Goal: Task Accomplishment & Management: Manage account settings

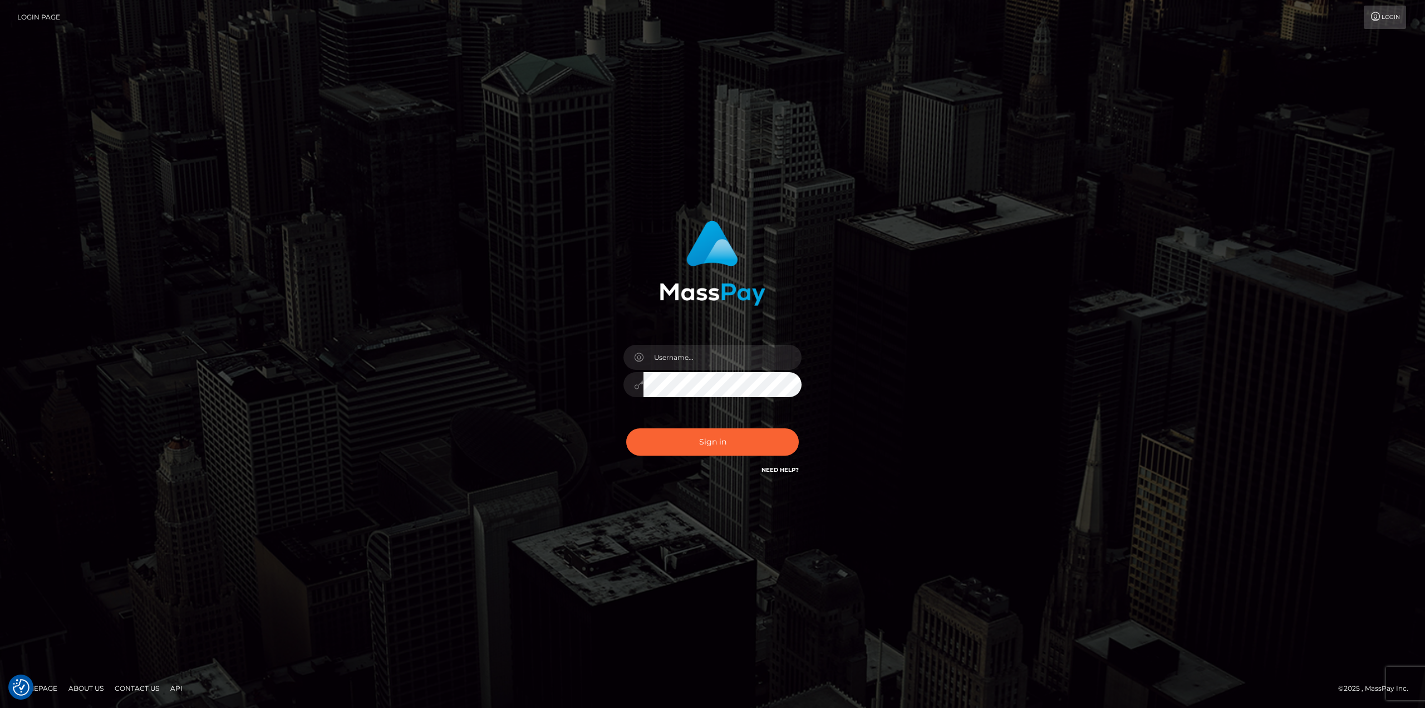
click at [689, 335] on div "Sign in" at bounding box center [713, 348] width 292 height 272
click at [692, 353] on input "text" at bounding box center [723, 357] width 158 height 25
type input "Ahmed"
click at [736, 433] on button "Sign in" at bounding box center [712, 441] width 173 height 27
click at [708, 352] on input "text" at bounding box center [723, 357] width 158 height 25
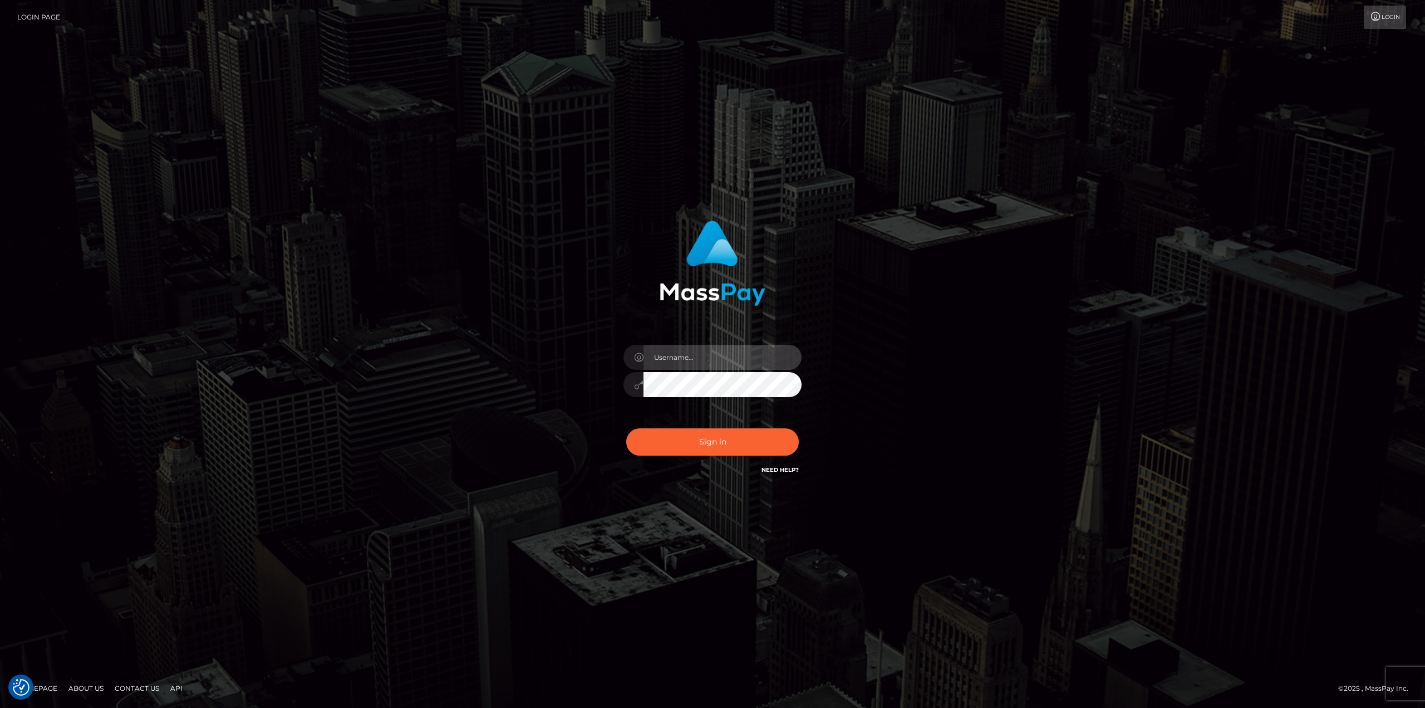
type input "[PERSON_NAME]"
click at [724, 440] on button "Sign in" at bounding box center [712, 441] width 173 height 27
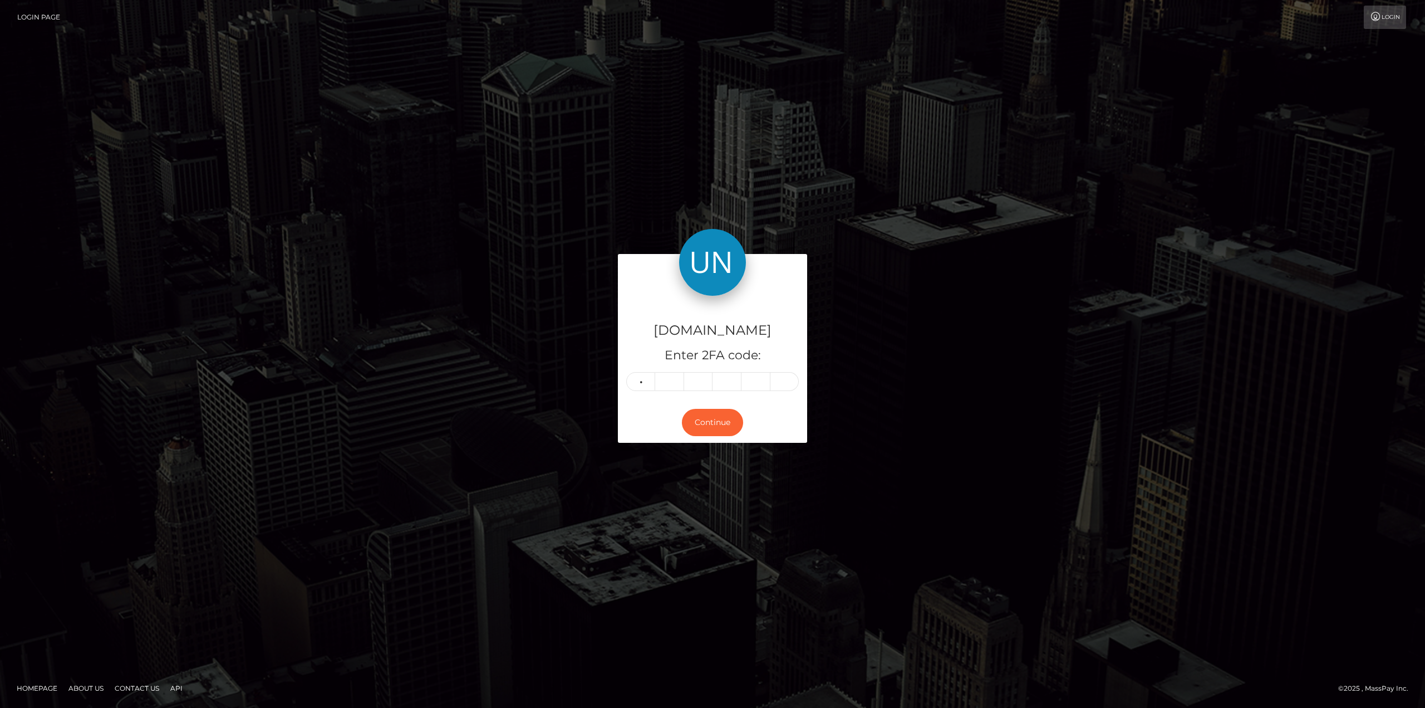
type input "2"
type input "0"
type input "4"
type input "5"
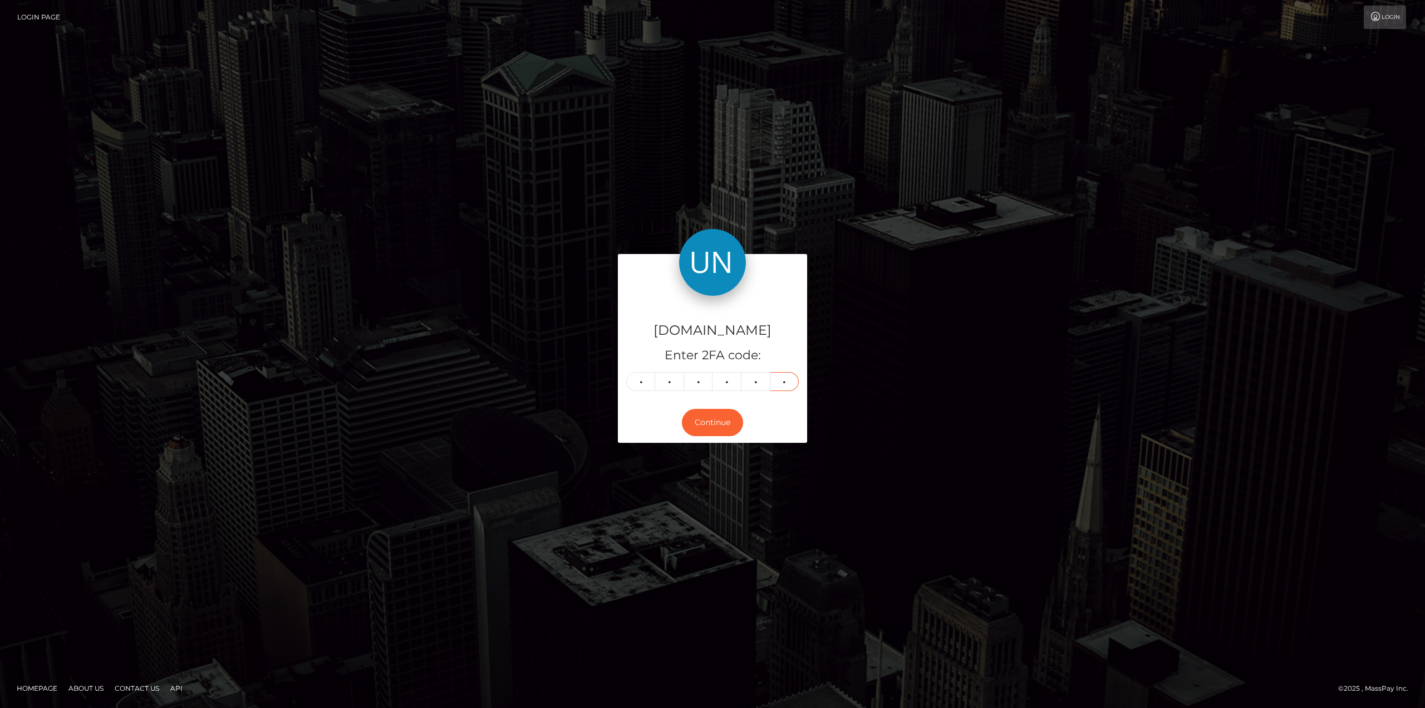
type input "2"
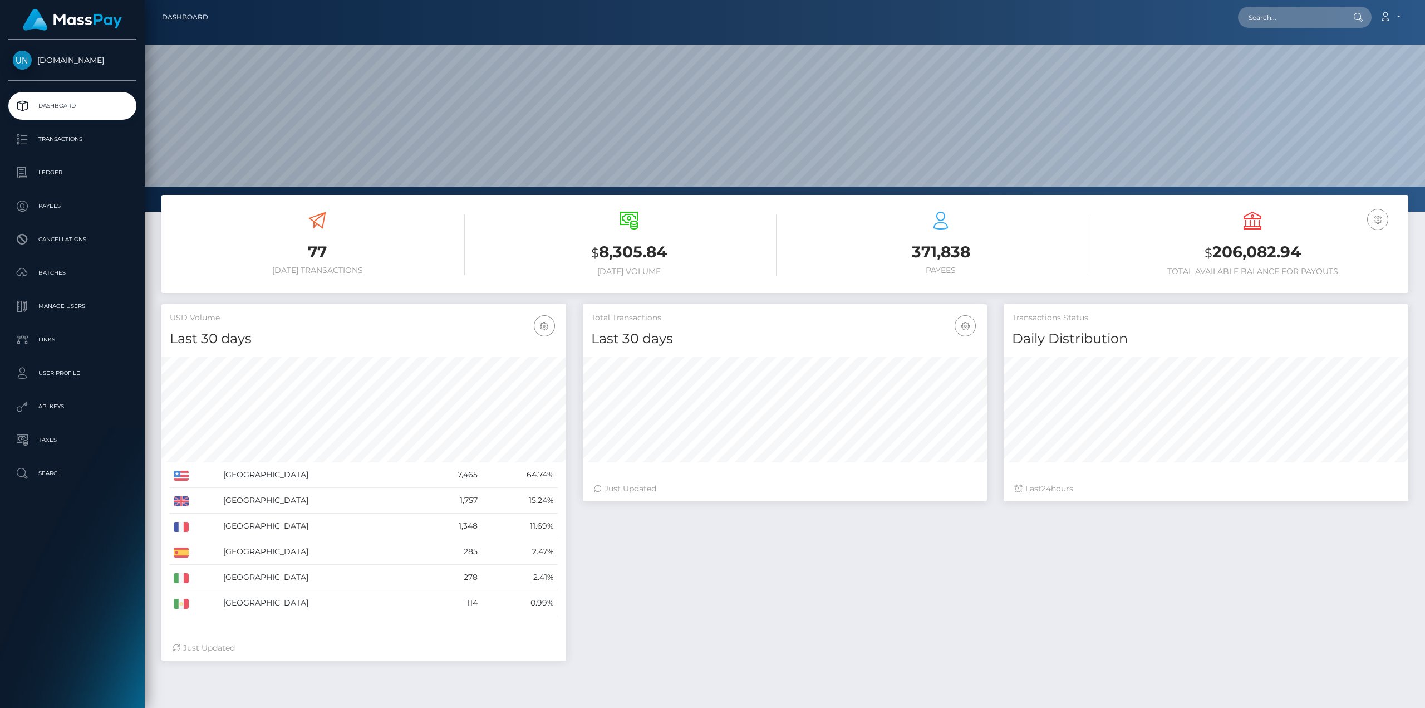
scroll to position [198, 404]
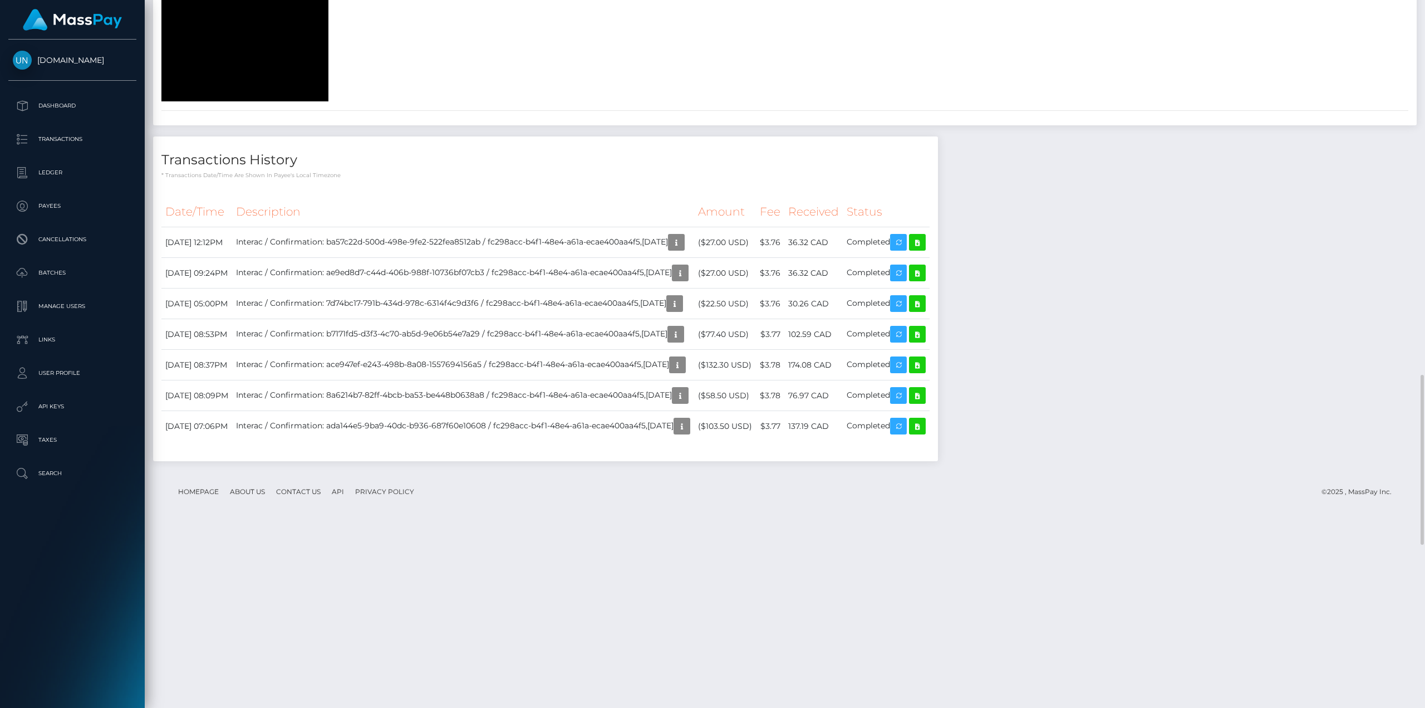
scroll to position [1392, 0]
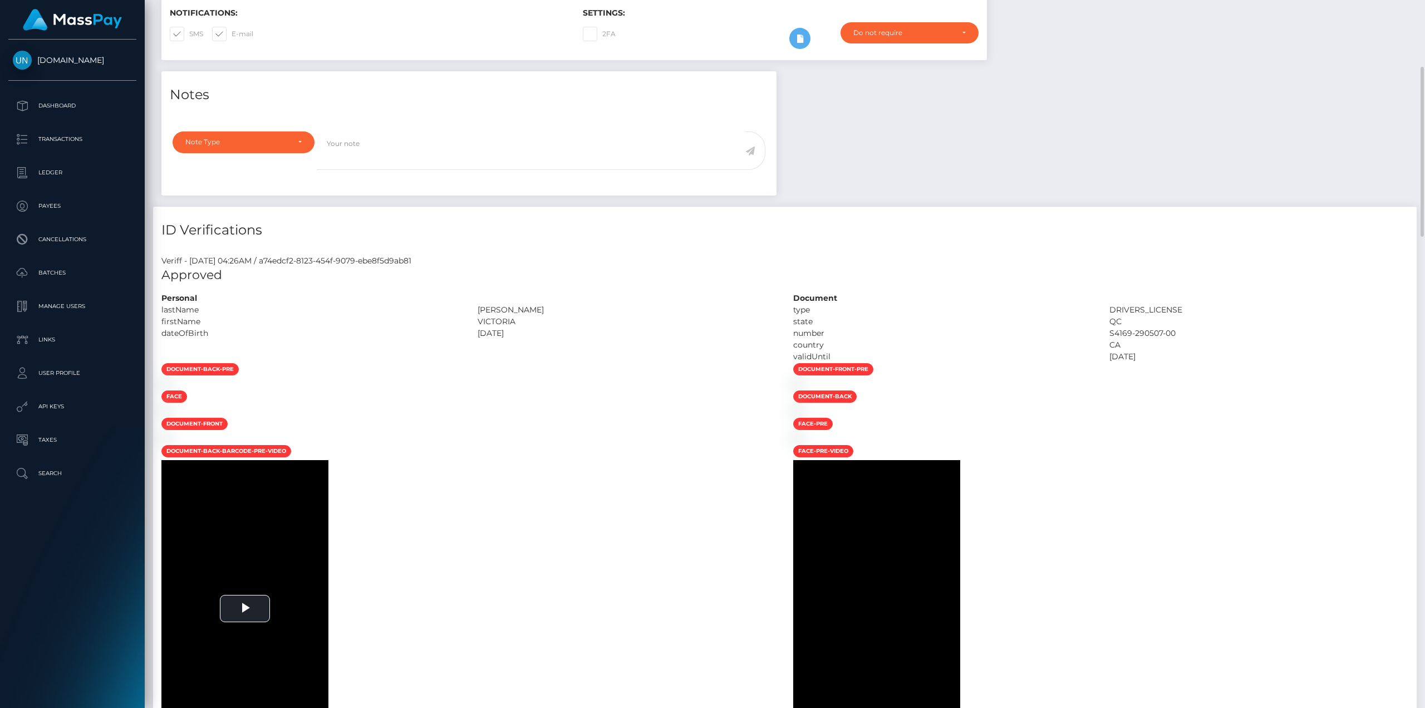
scroll to position [501, 0]
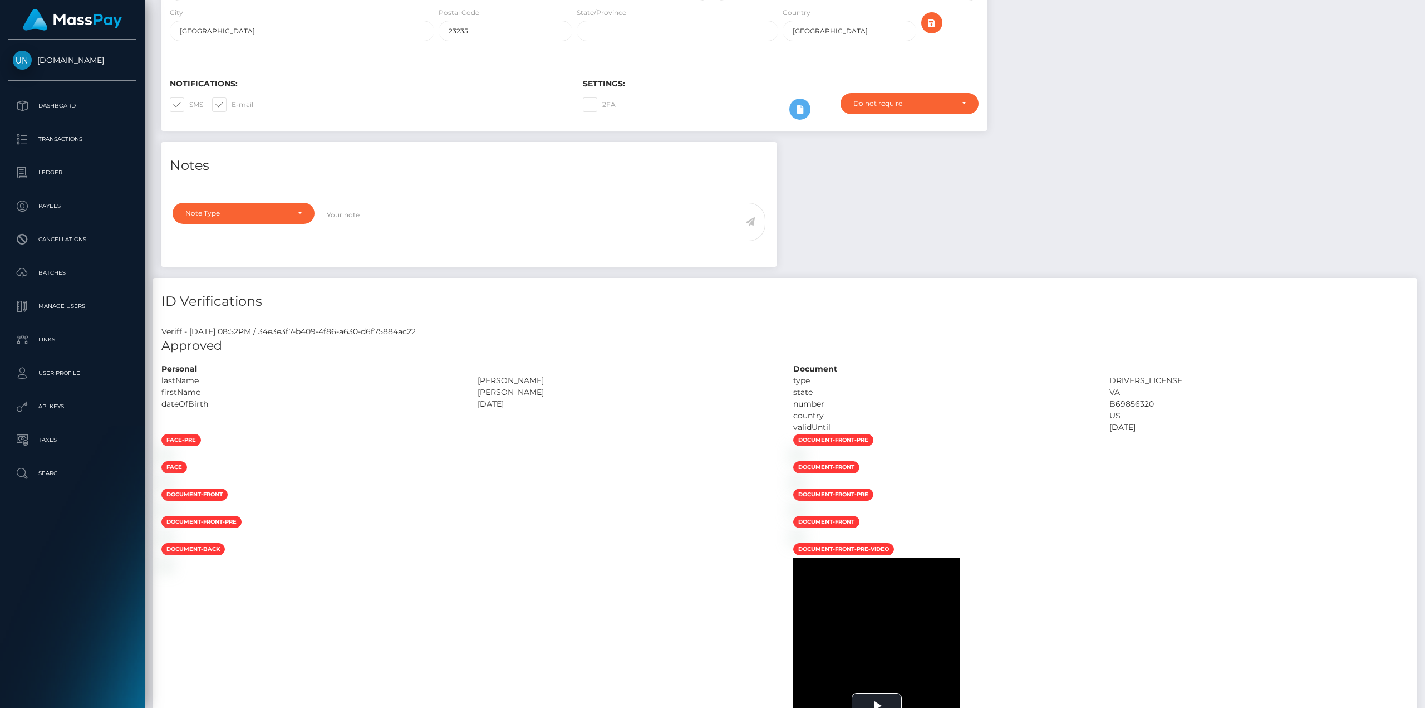
scroll to position [278, 0]
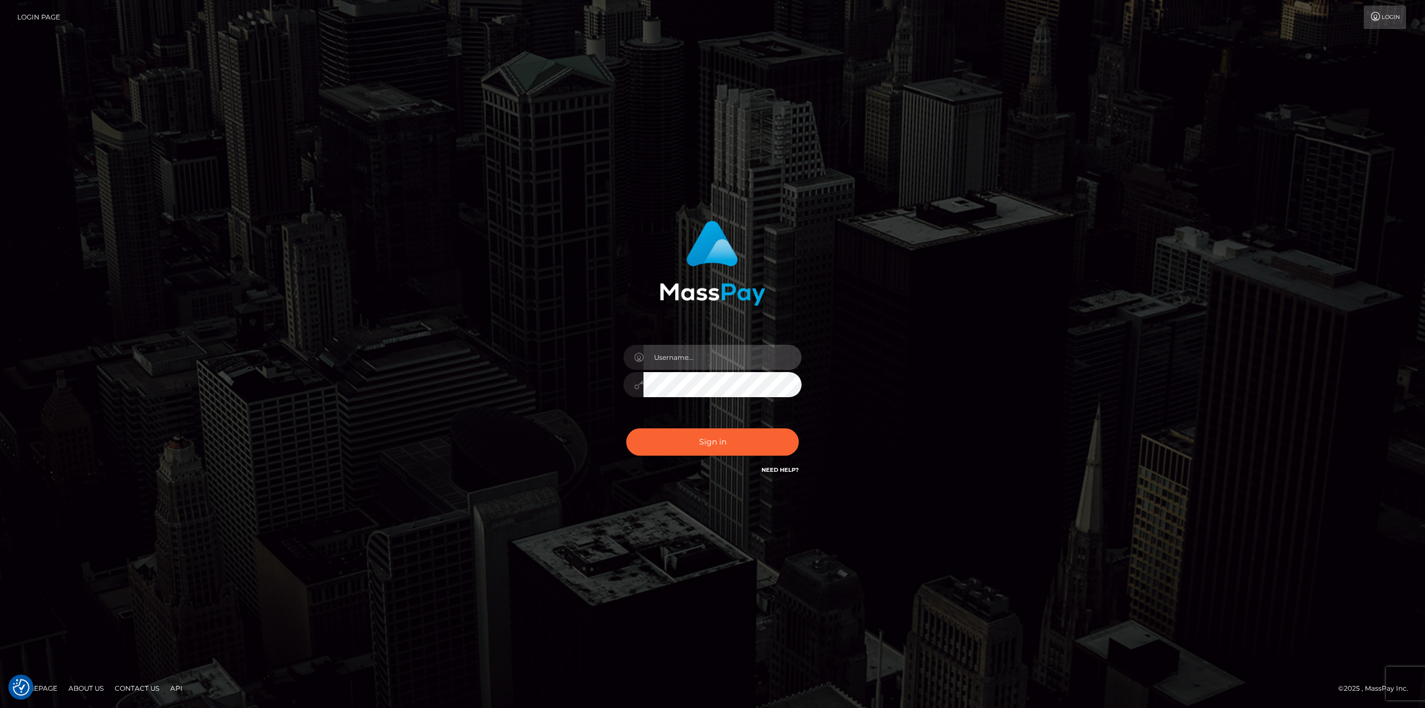
drag, startPoint x: 684, startPoint y: 353, endPoint x: 687, endPoint y: 365, distance: 12.0
click at [684, 353] on input "text" at bounding box center [723, 357] width 158 height 25
type input "Ahmed"
click at [626, 428] on button "Sign in" at bounding box center [712, 441] width 173 height 27
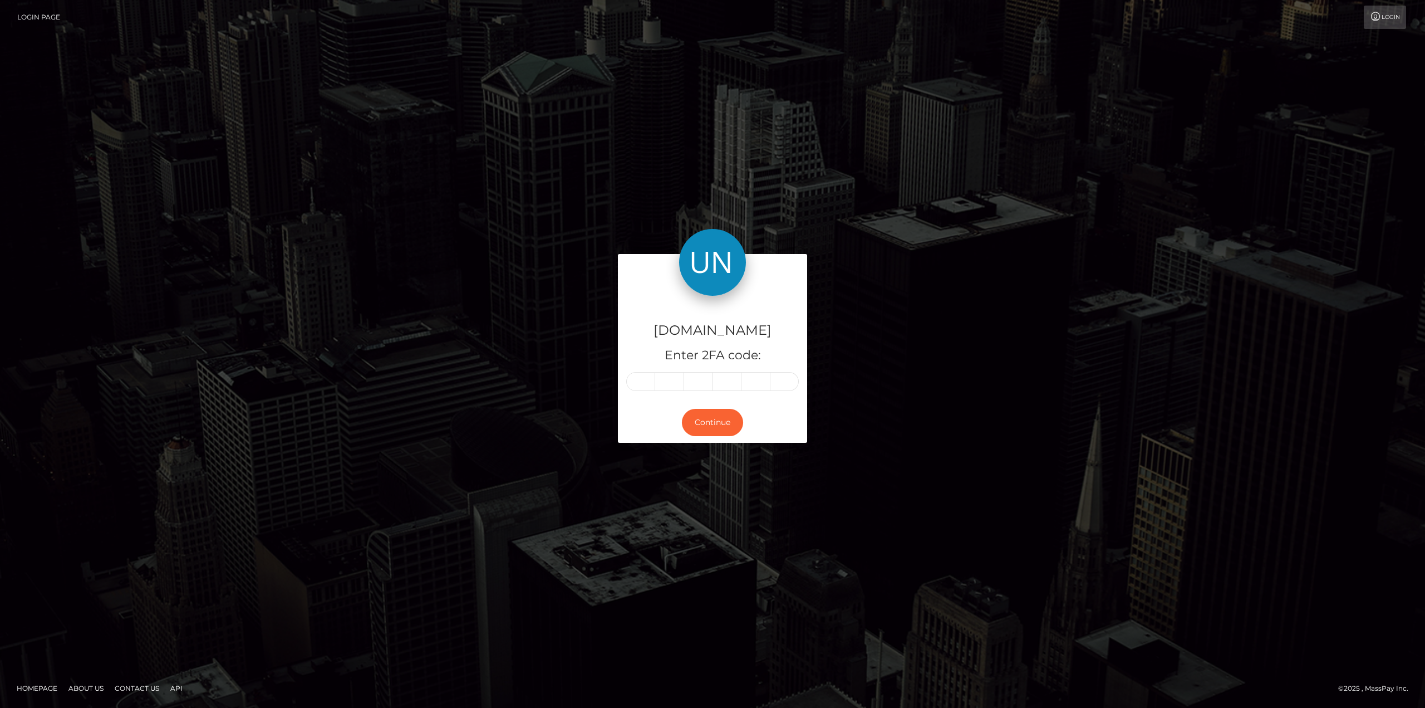
click at [646, 381] on input "text" at bounding box center [640, 381] width 29 height 19
type input "3"
type input "8"
type input "3"
type input "7"
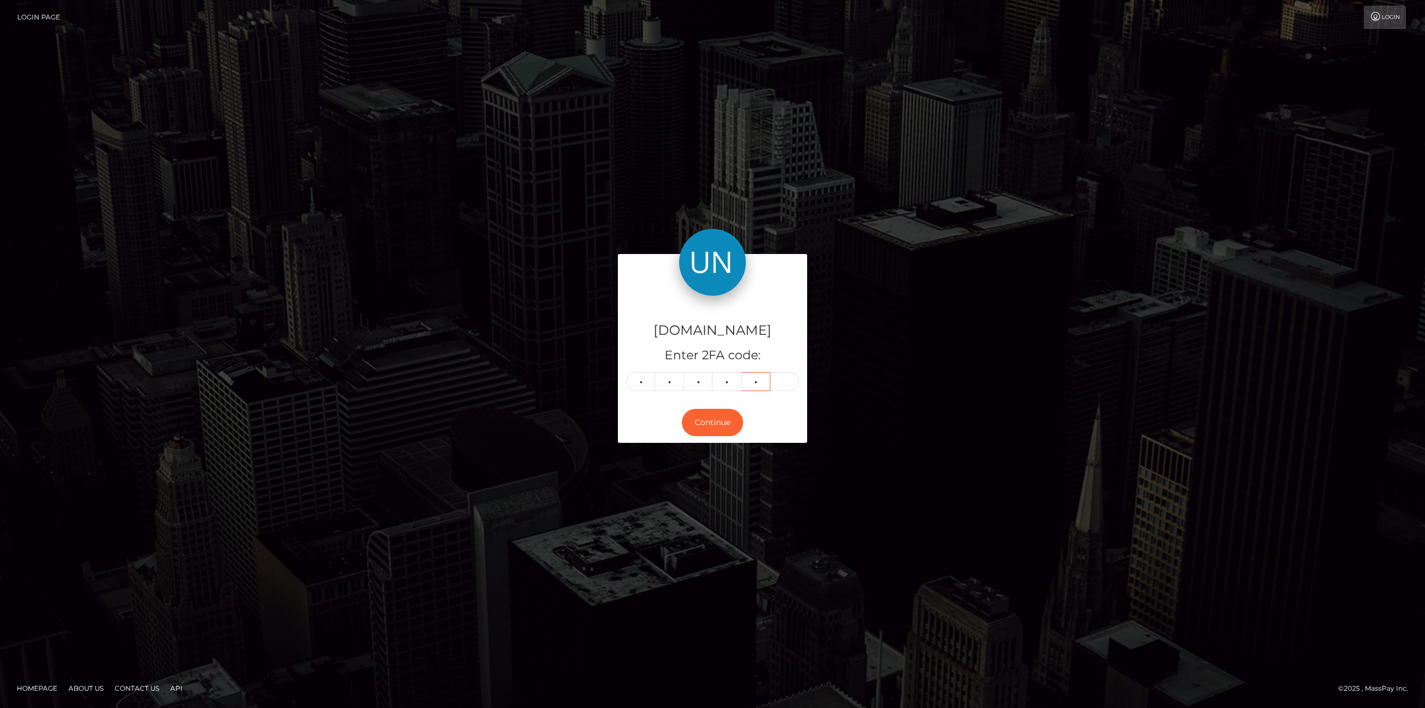
type input "5"
type input "0"
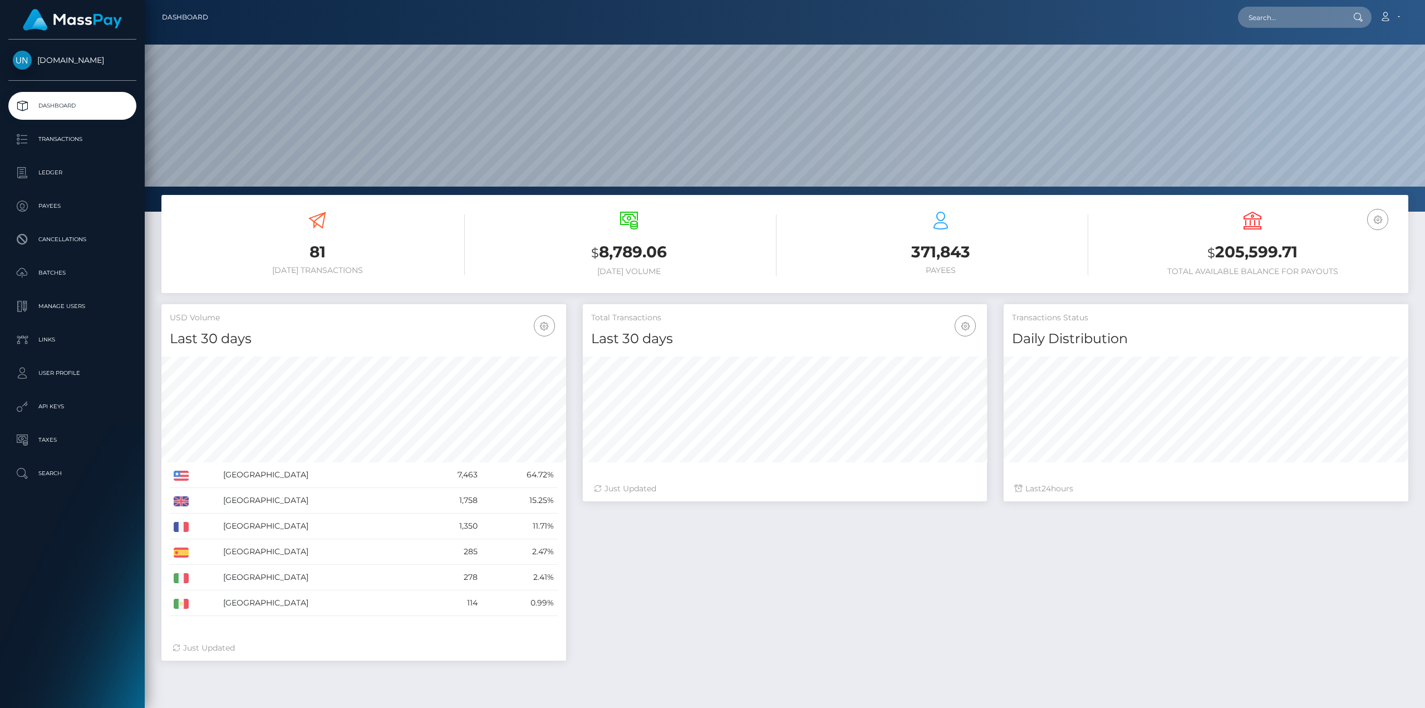
scroll to position [198, 404]
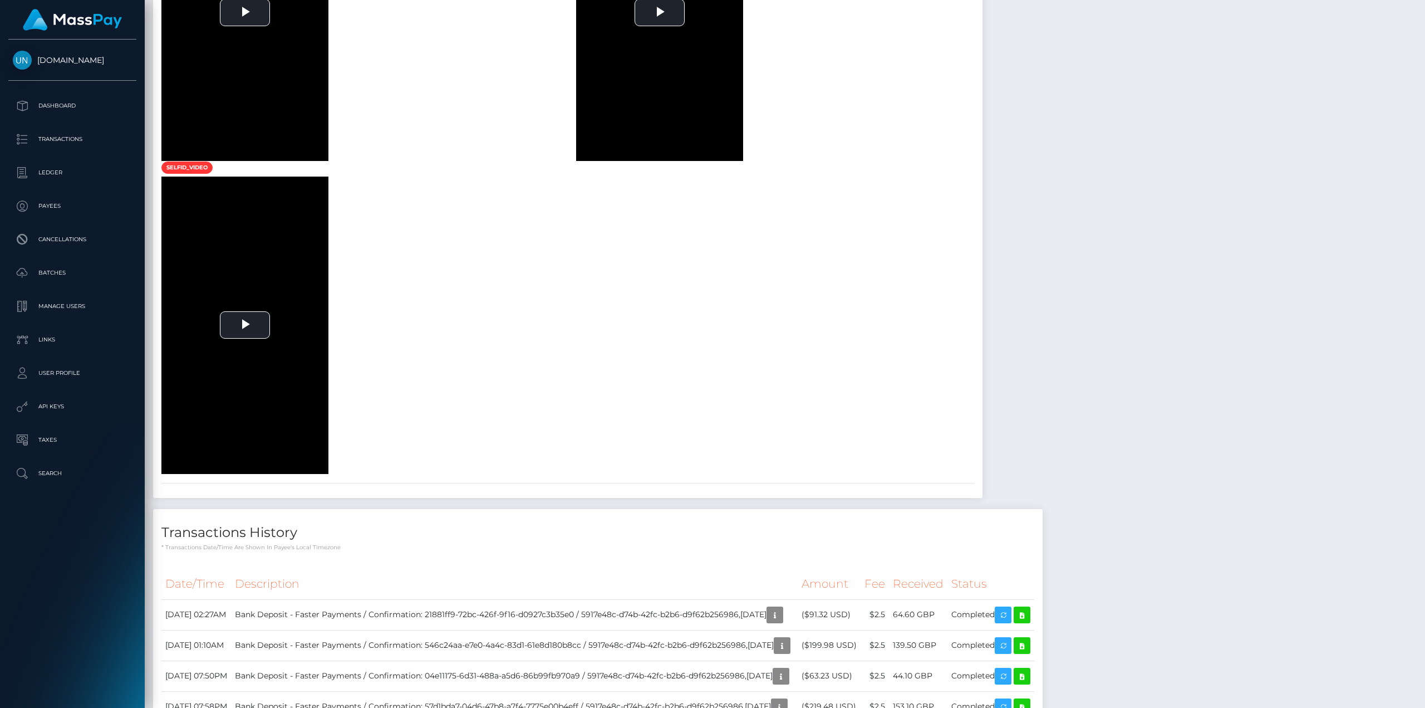
scroll to position [780, 0]
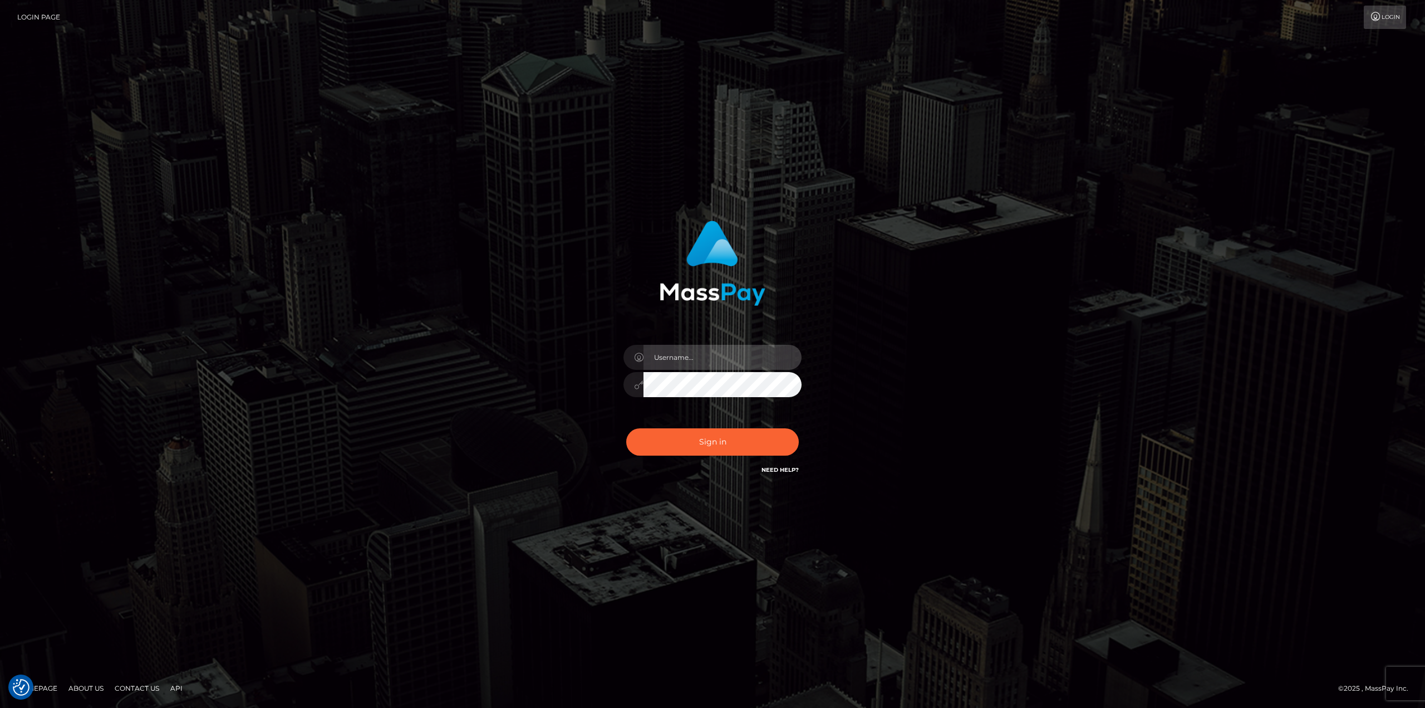
click at [683, 357] on input "text" at bounding box center [723, 357] width 158 height 25
type input "Ahmed"
click at [626, 428] on button "Sign in" at bounding box center [712, 441] width 173 height 27
click at [714, 351] on input "text" at bounding box center [723, 357] width 158 height 25
type input "Ahmed"
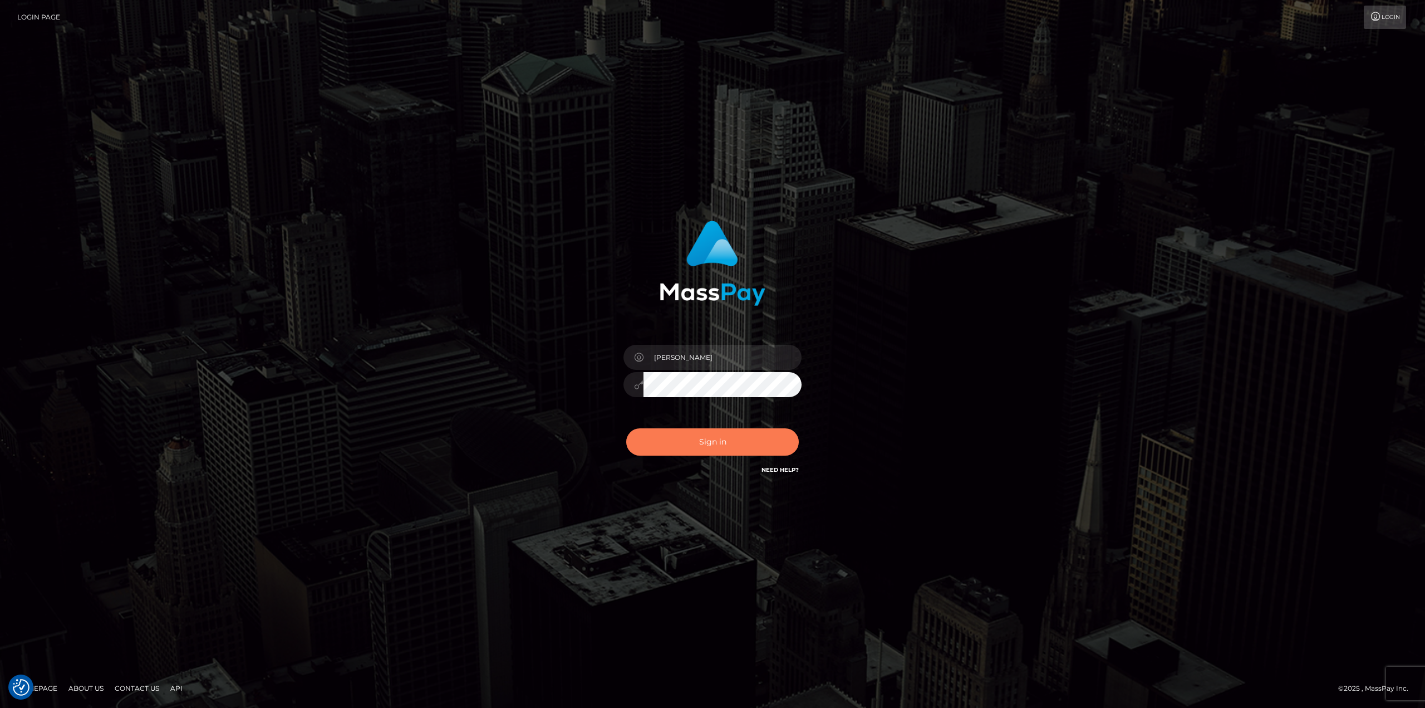
click at [739, 433] on button "Sign in" at bounding box center [712, 441] width 173 height 27
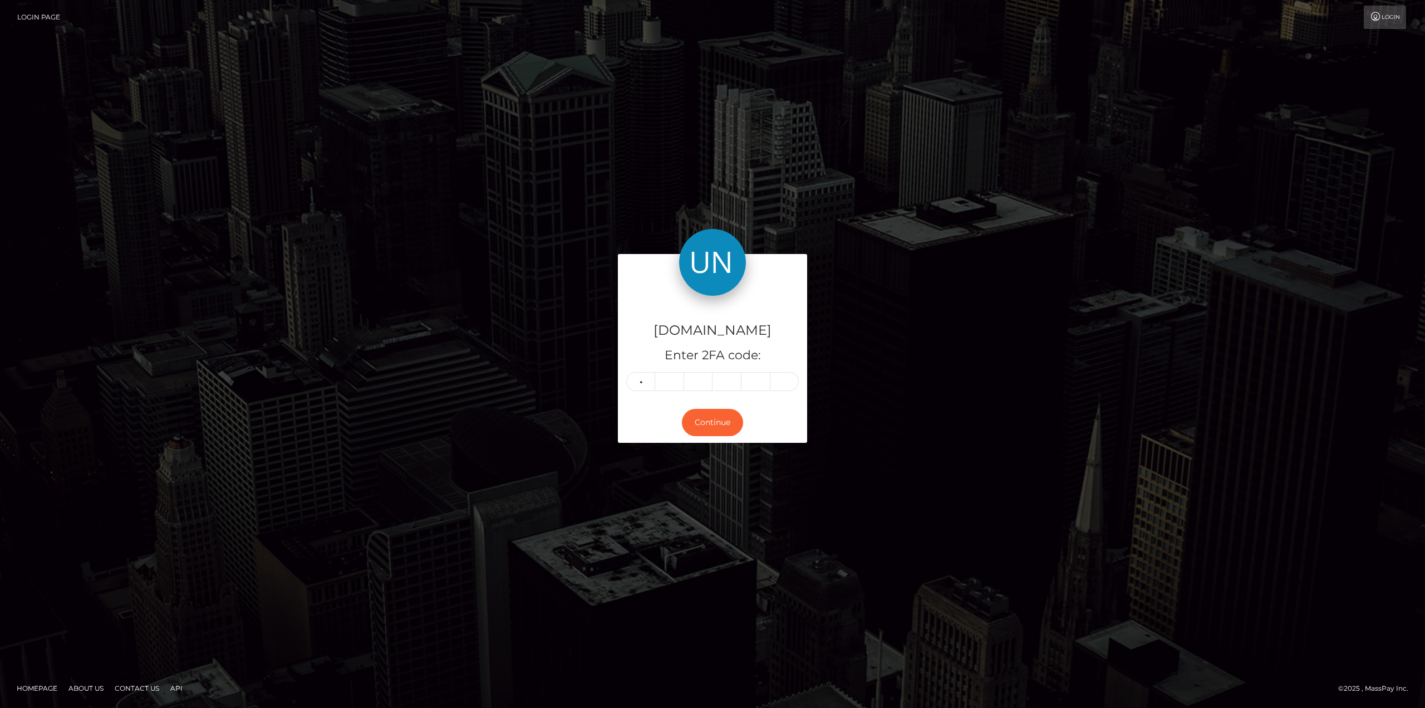
type input "4"
type input "8"
type input "3"
type input "7"
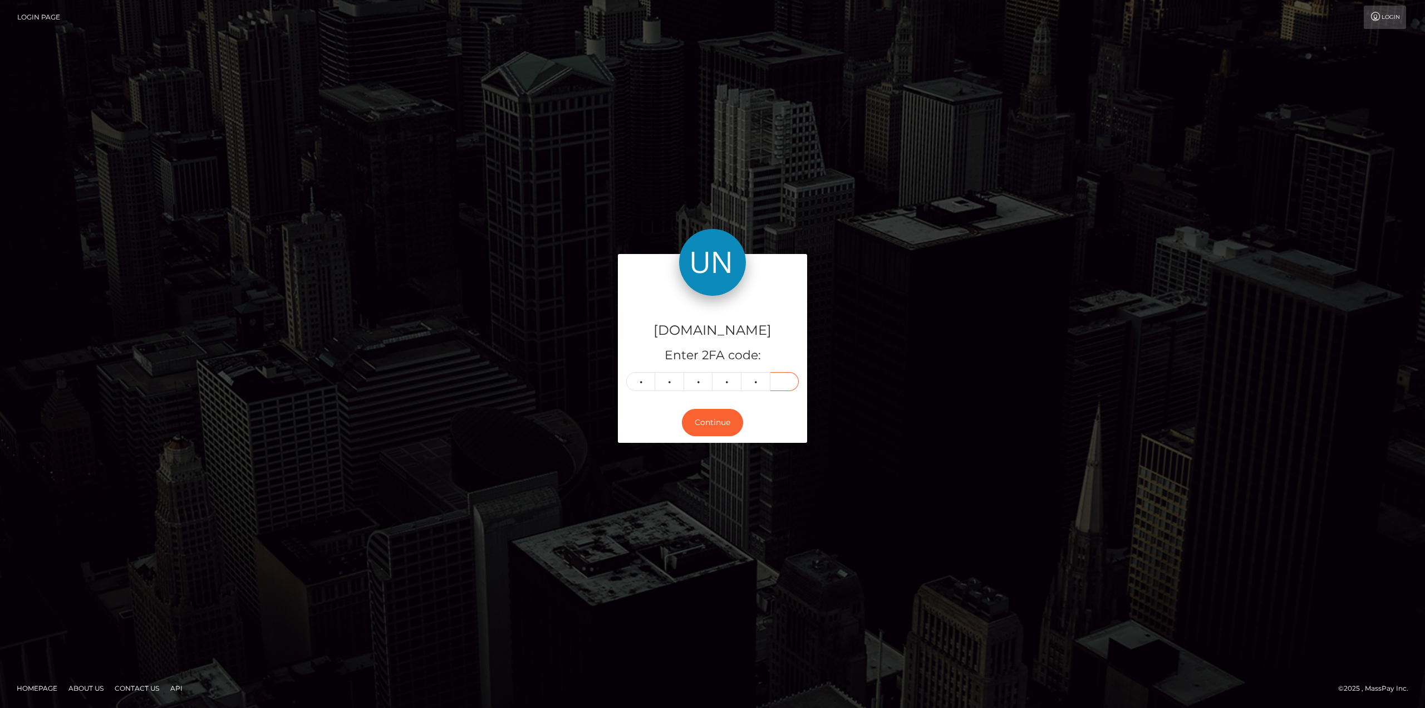
type input "1"
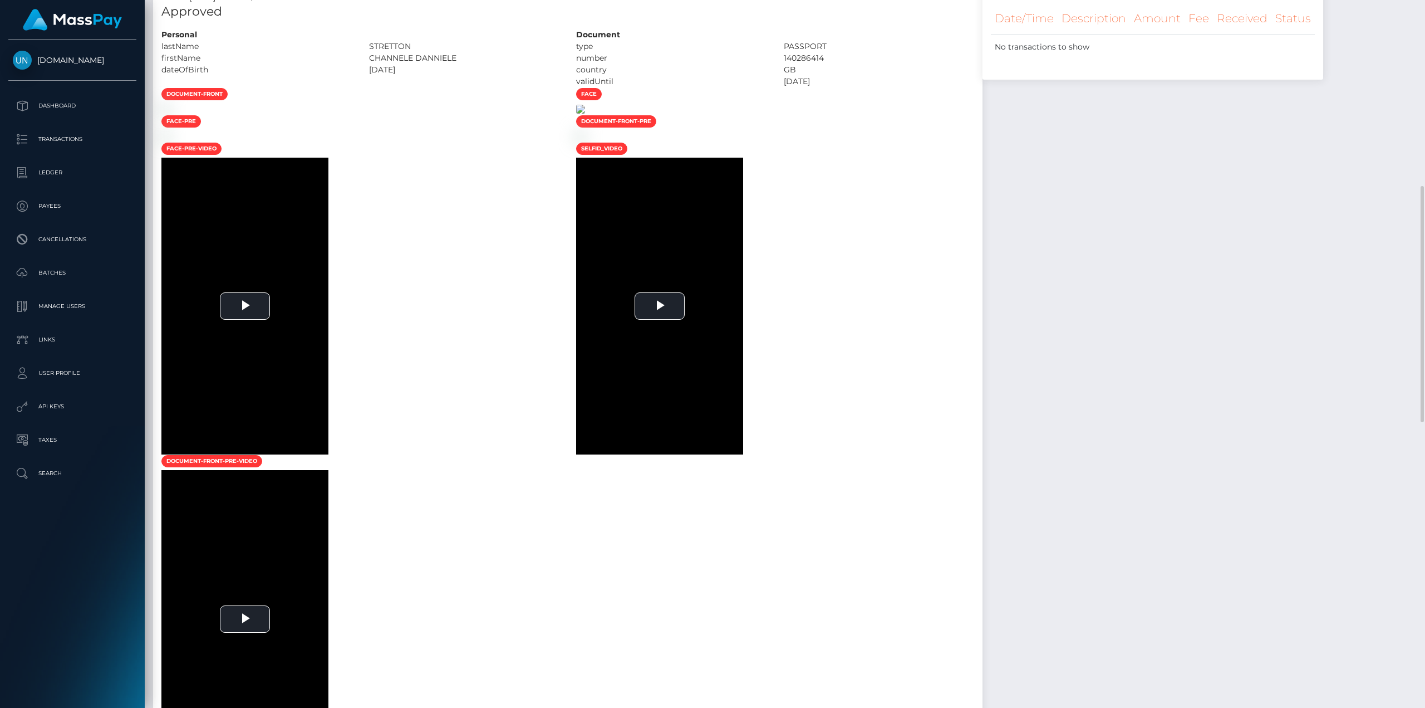
scroll to position [390, 0]
